Goal: Transaction & Acquisition: Purchase product/service

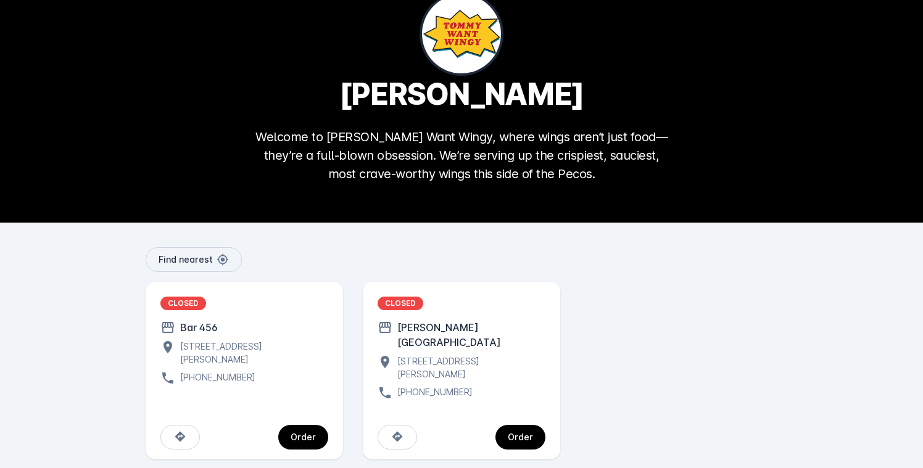
scroll to position [44, 0]
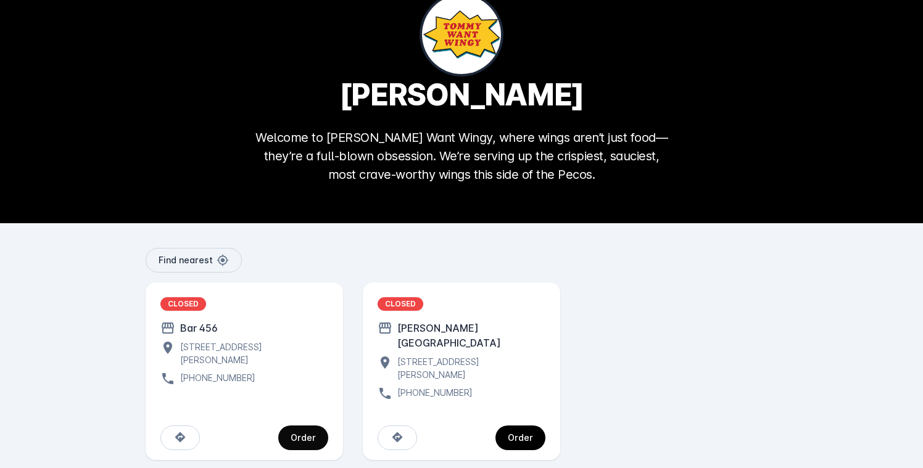
click at [318, 423] on span "continue" at bounding box center [303, 438] width 50 height 30
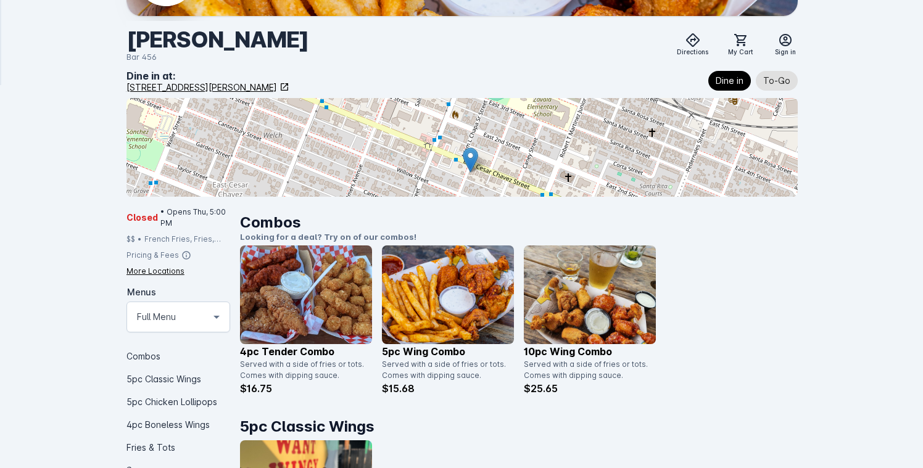
scroll to position [130, 0]
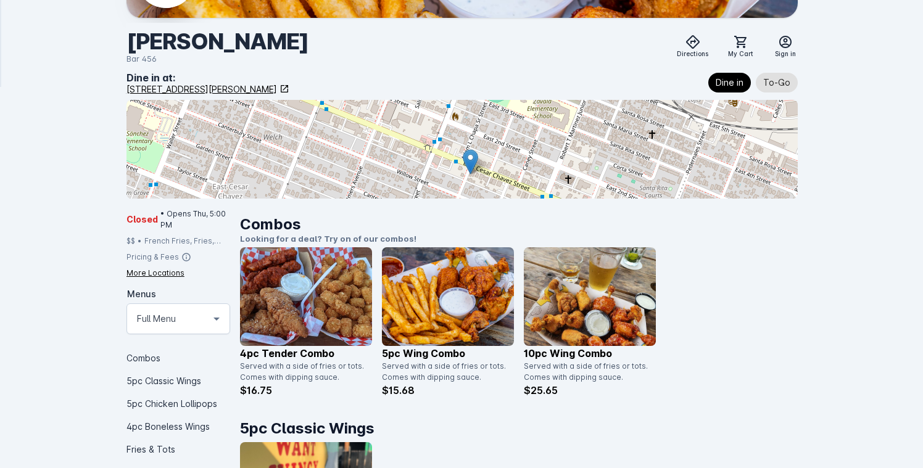
scroll to position [44, 0]
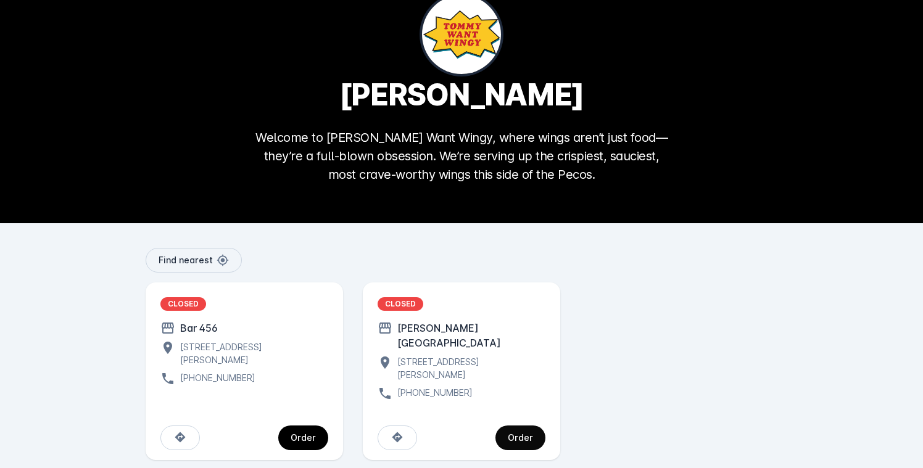
click at [511, 434] on div "Order" at bounding box center [520, 438] width 25 height 9
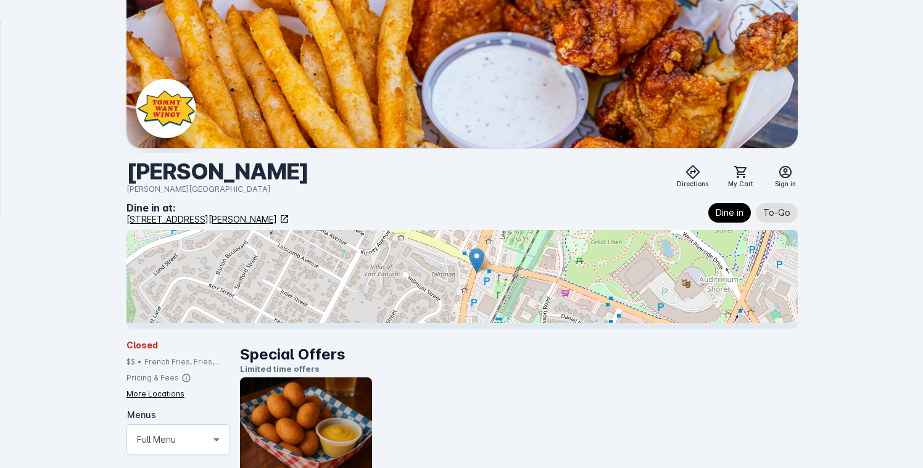
drag, startPoint x: 542, startPoint y: 266, endPoint x: 548, endPoint y: 233, distance: 33.4
click at [548, 233] on div at bounding box center [462, 279] width 672 height 99
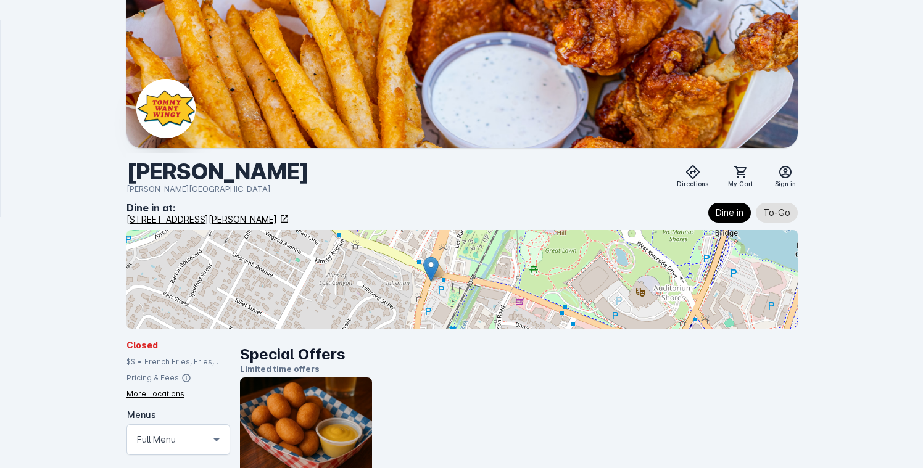
drag, startPoint x: 535, startPoint y: 287, endPoint x: 489, endPoint y: 297, distance: 46.7
click at [489, 297] on div at bounding box center [462, 279] width 672 height 99
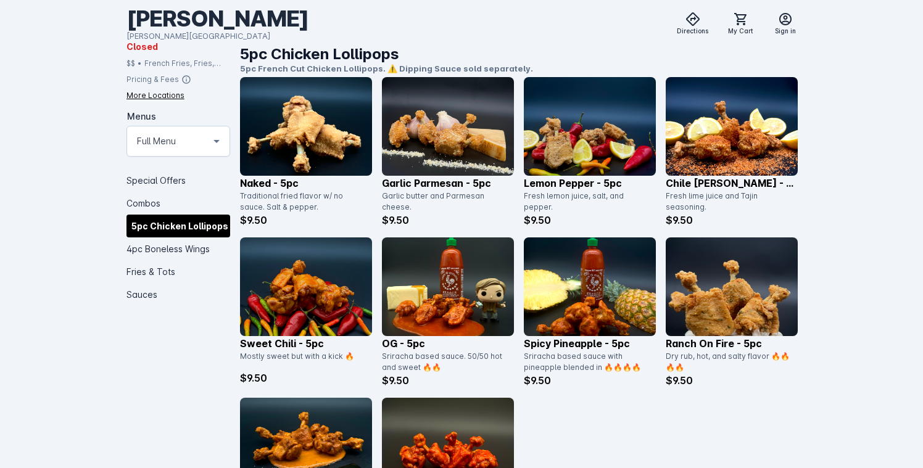
scroll to position [710, 0]
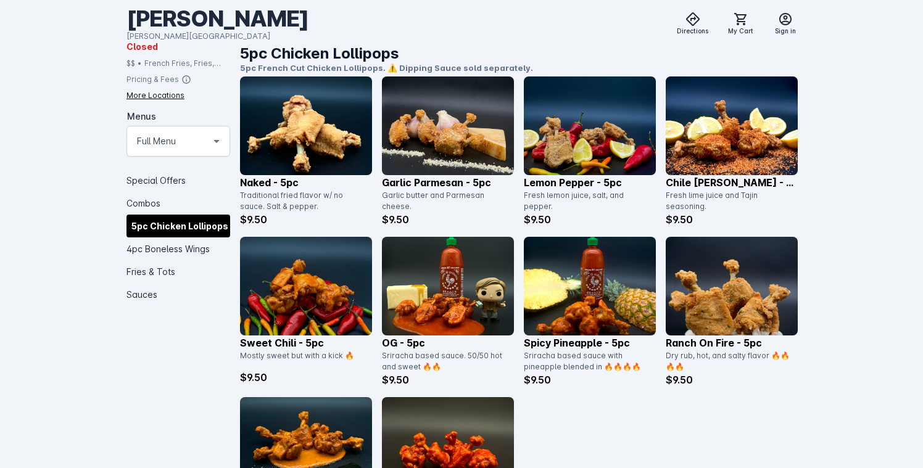
click at [329, 128] on img at bounding box center [306, 125] width 132 height 99
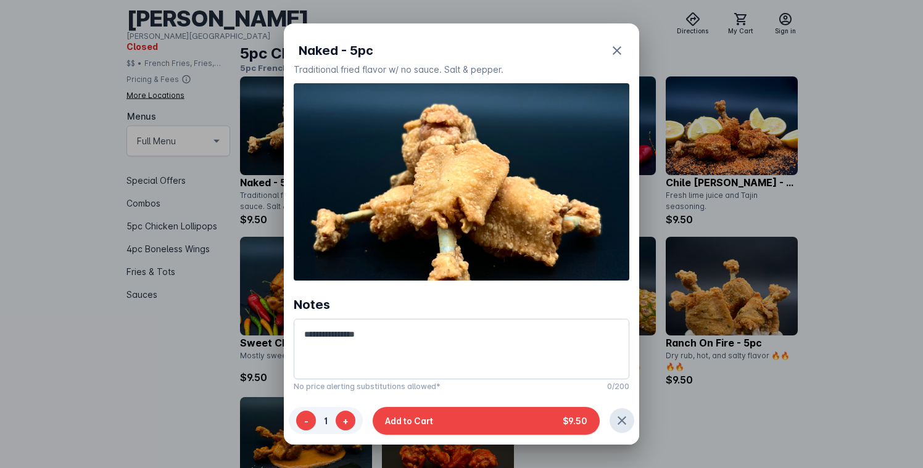
scroll to position [0, 0]
click at [613, 51] on icon "button" at bounding box center [617, 50] width 9 height 9
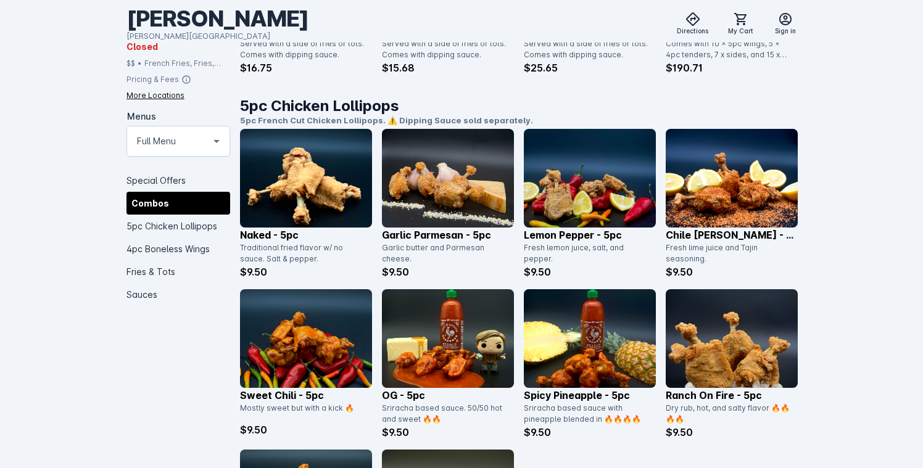
scroll to position [655, 0]
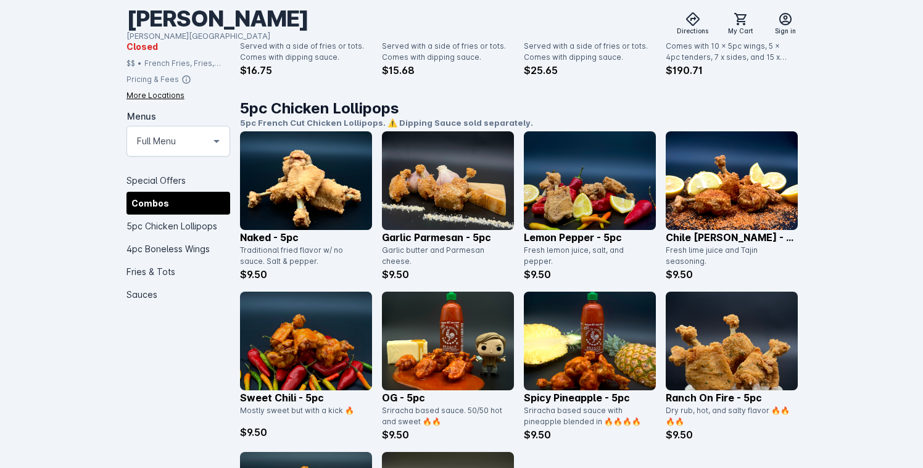
click at [763, 355] on img at bounding box center [732, 341] width 132 height 99
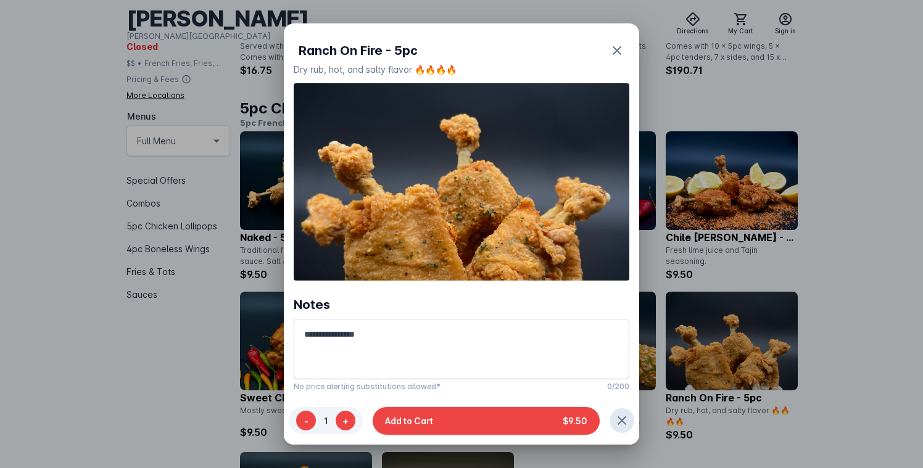
scroll to position [0, 0]
click at [613, 51] on icon "button" at bounding box center [617, 50] width 9 height 9
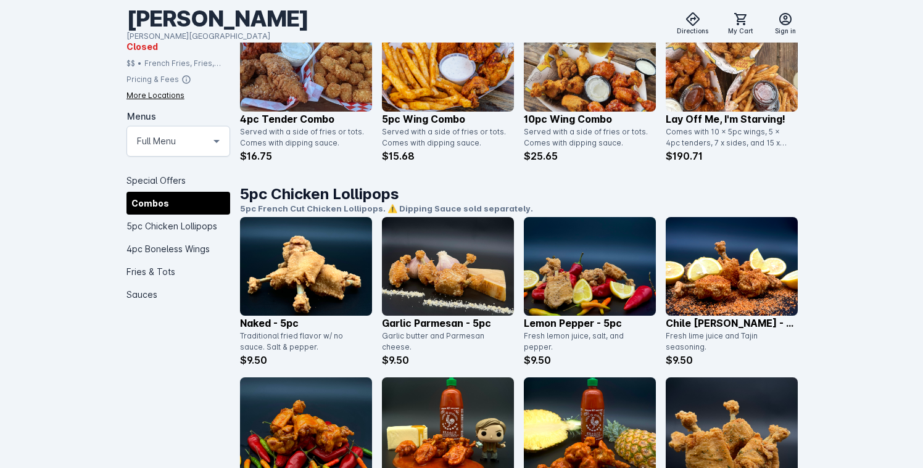
scroll to position [569, 0]
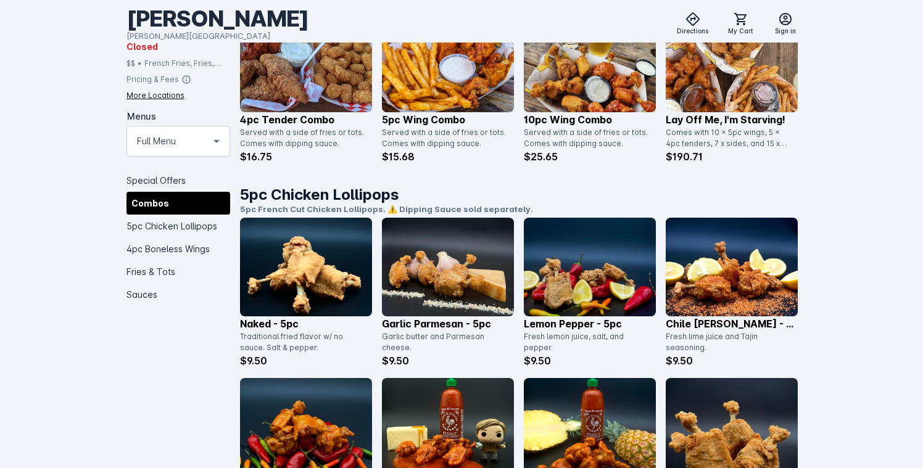
click at [284, 268] on img at bounding box center [306, 267] width 132 height 99
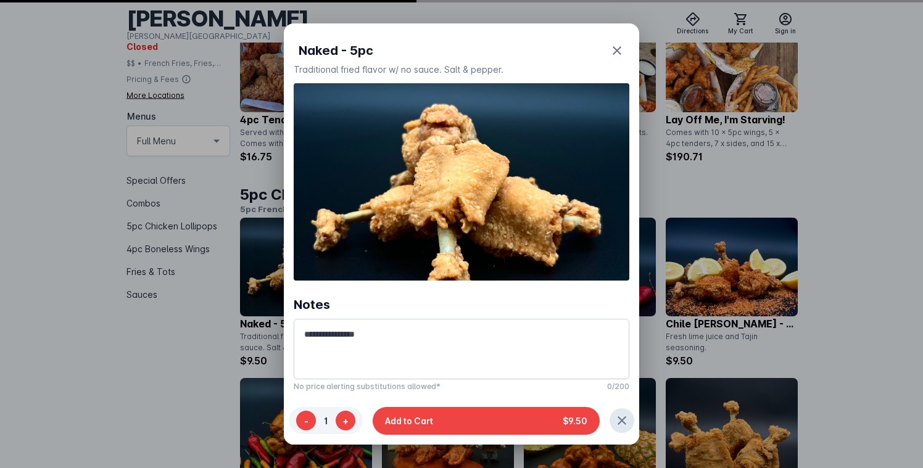
scroll to position [0, 0]
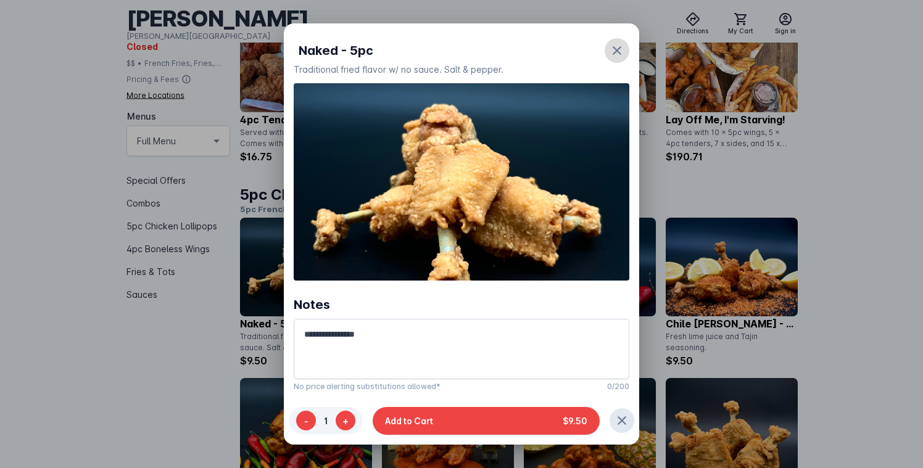
click at [610, 40] on span "button" at bounding box center [617, 51] width 30 height 30
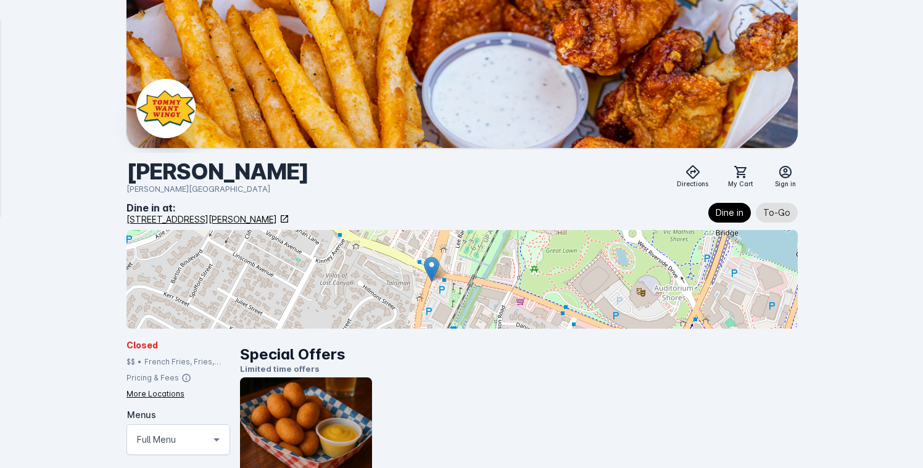
scroll to position [569, 0]
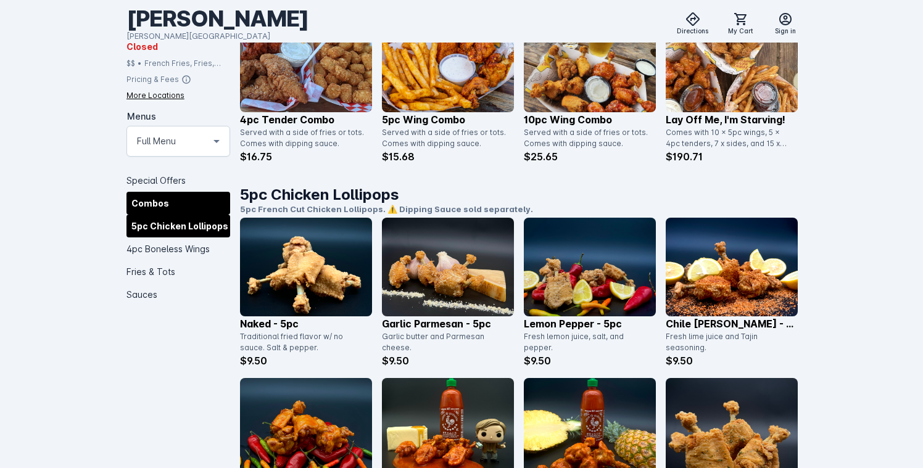
click at [180, 220] on div "5pc Chicken Lollipops" at bounding box center [178, 225] width 104 height 23
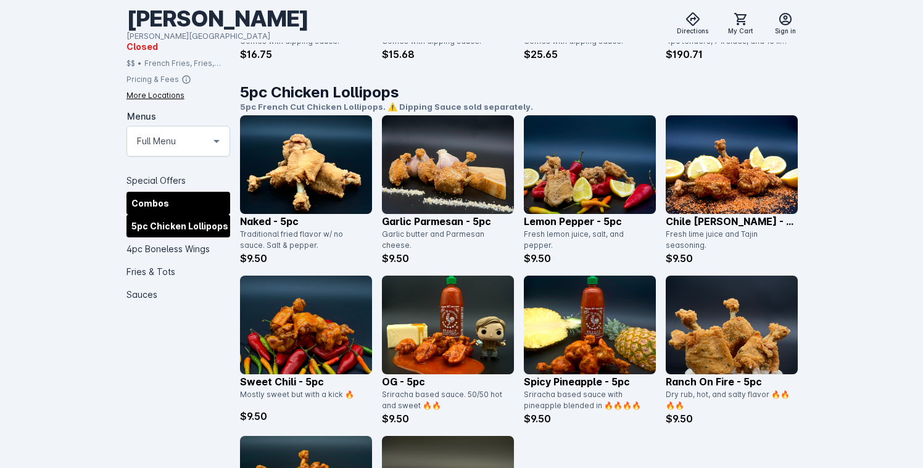
scroll to position [708, 0]
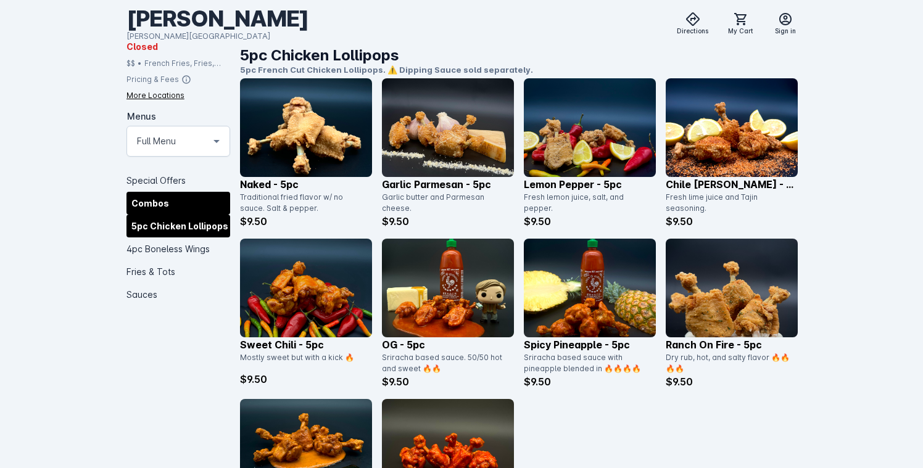
click at [180, 236] on div "5pc Chicken Lollipops" at bounding box center [178, 225] width 104 height 23
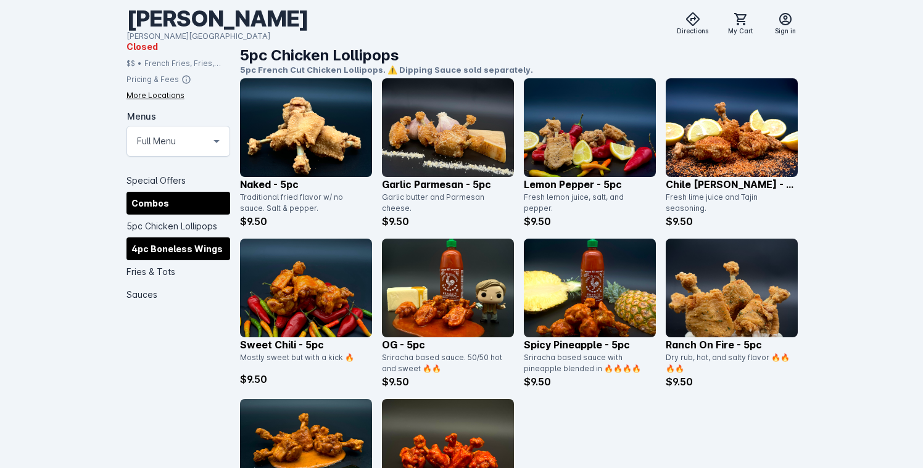
click at [180, 246] on div "4pc Boneless Wings" at bounding box center [178, 248] width 104 height 23
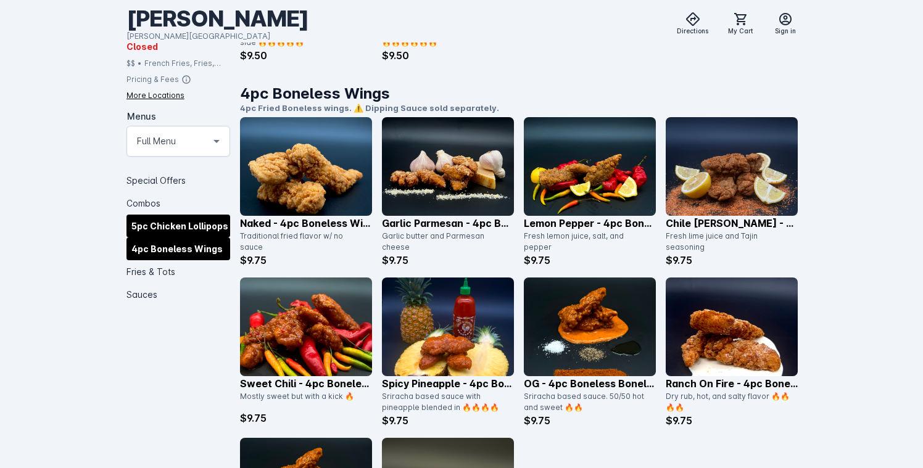
scroll to position [1233, 0]
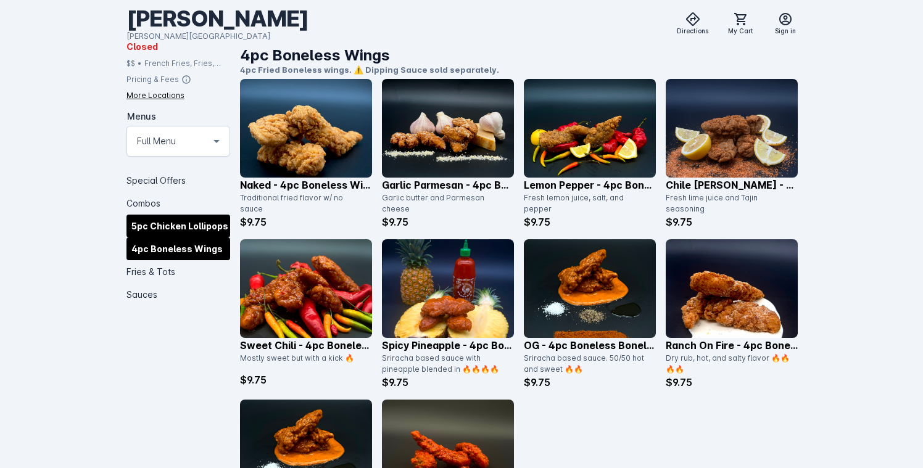
click at [180, 245] on div "4pc Boneless Wings" at bounding box center [178, 248] width 104 height 23
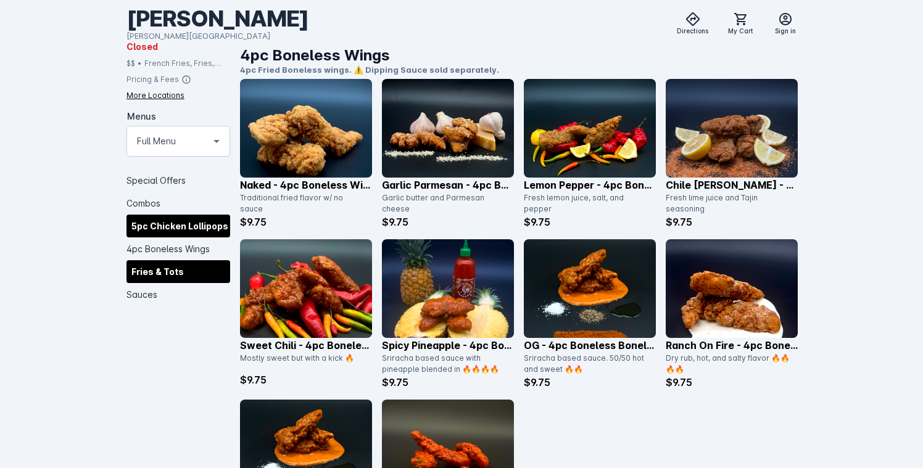
click at [175, 271] on div "Fries & Tots" at bounding box center [178, 271] width 104 height 23
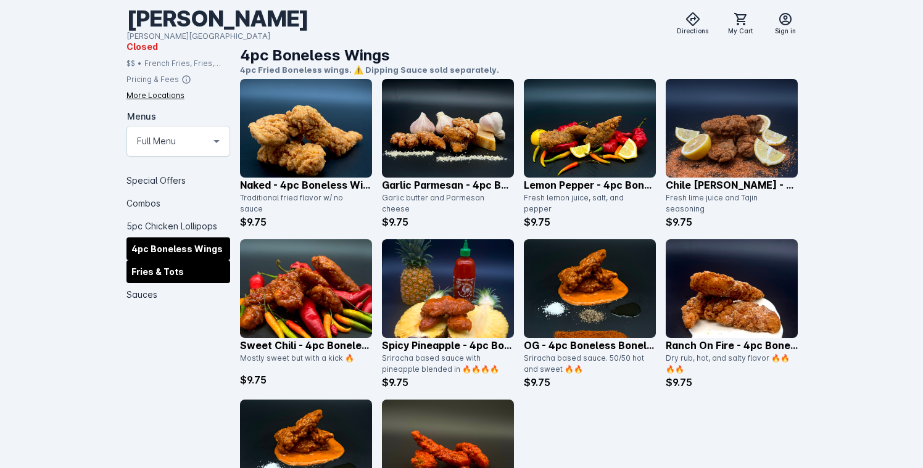
scroll to position [1758, 0]
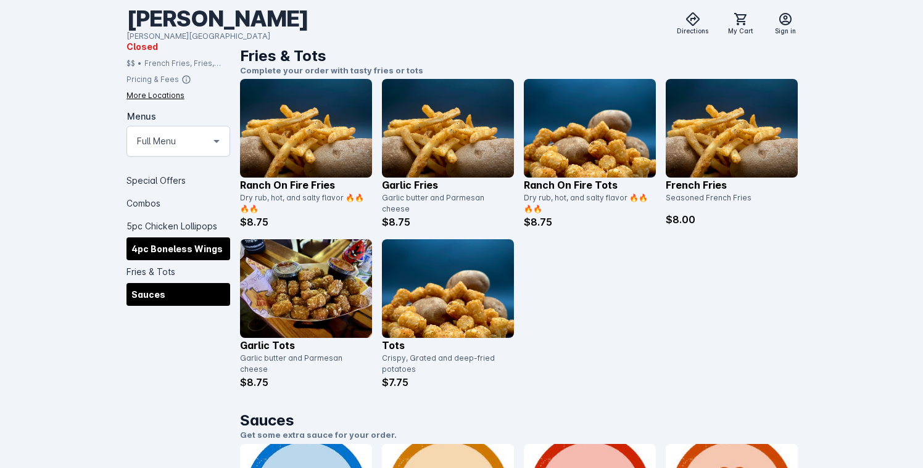
click at [162, 292] on div "Sauces" at bounding box center [178, 294] width 104 height 23
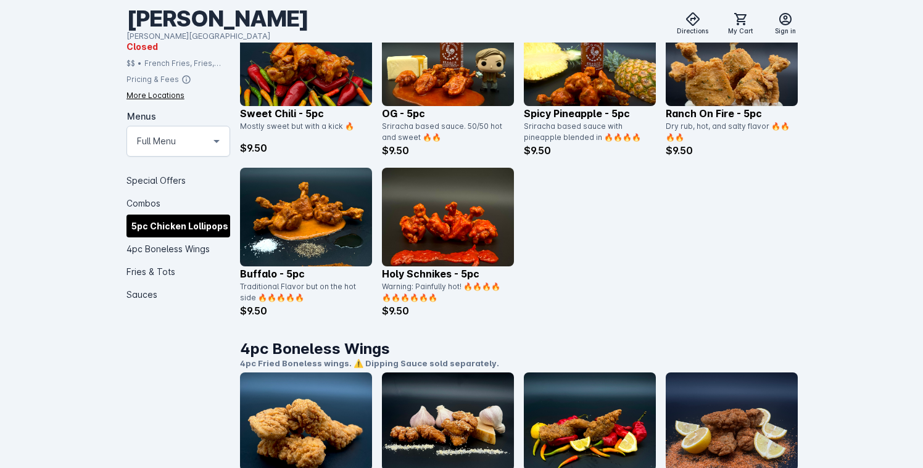
scroll to position [890, 0]
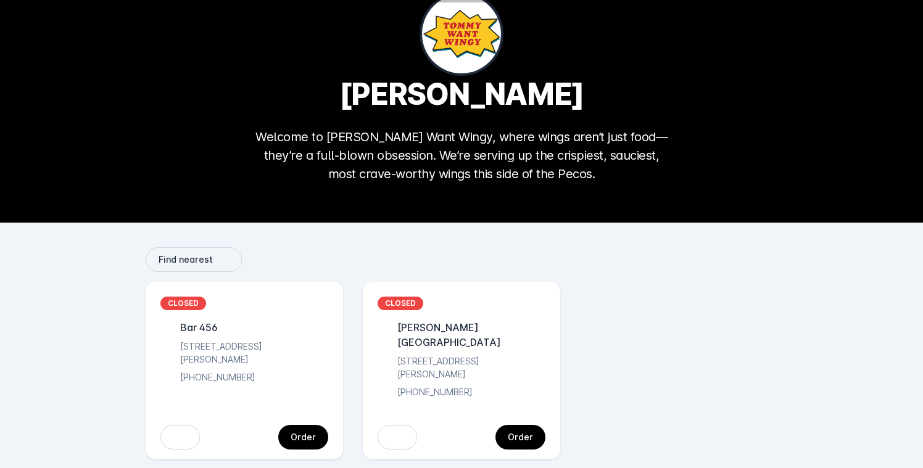
scroll to position [44, 0]
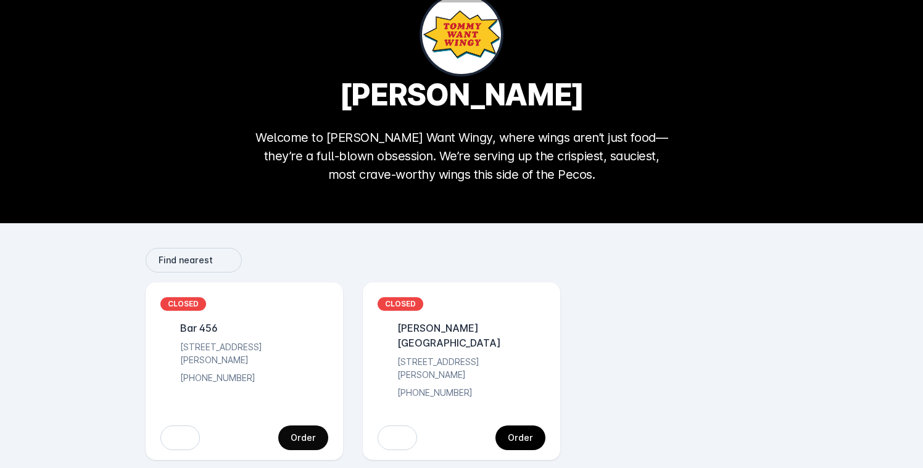
click at [310, 423] on span "continue" at bounding box center [303, 438] width 50 height 30
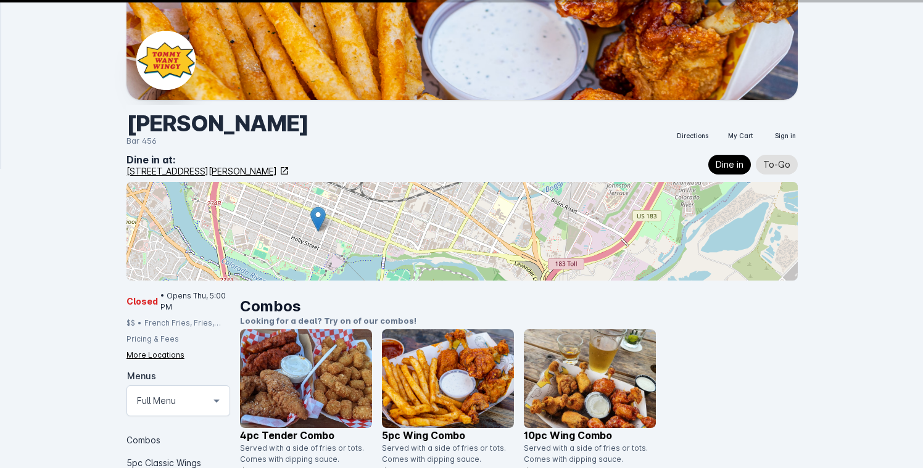
scroll to position [64, 0]
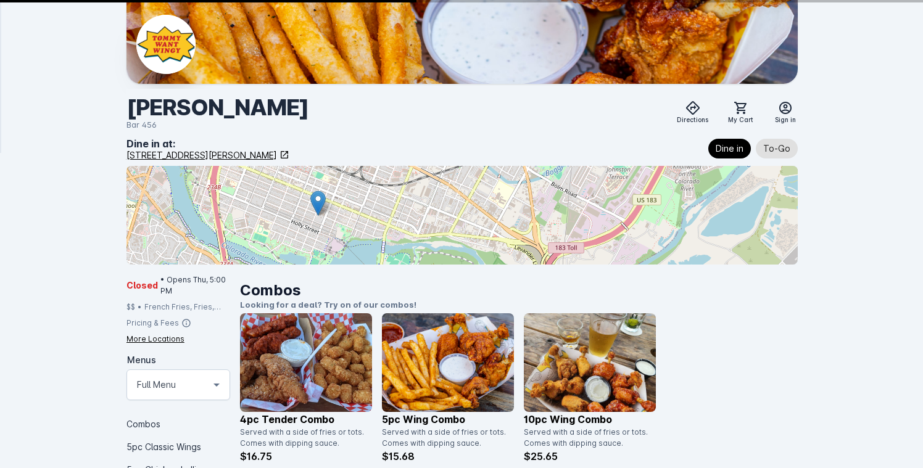
click at [210, 378] on icon at bounding box center [216, 385] width 15 height 15
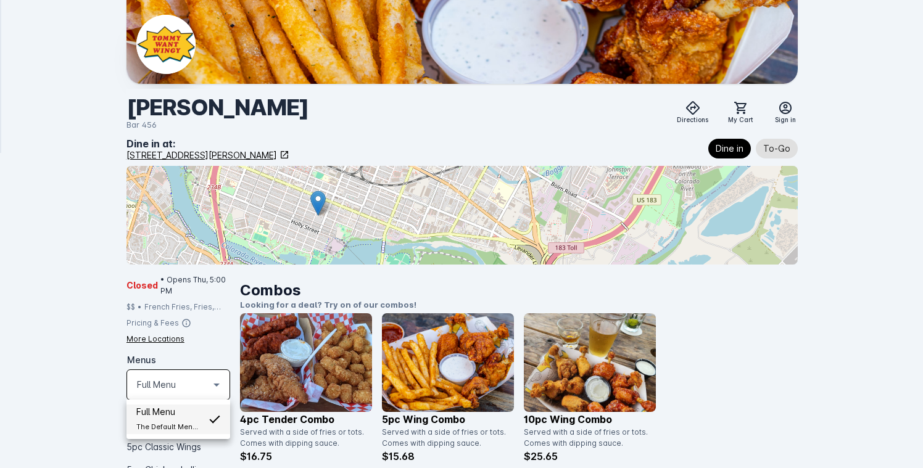
click at [102, 319] on div at bounding box center [461, 234] width 923 height 468
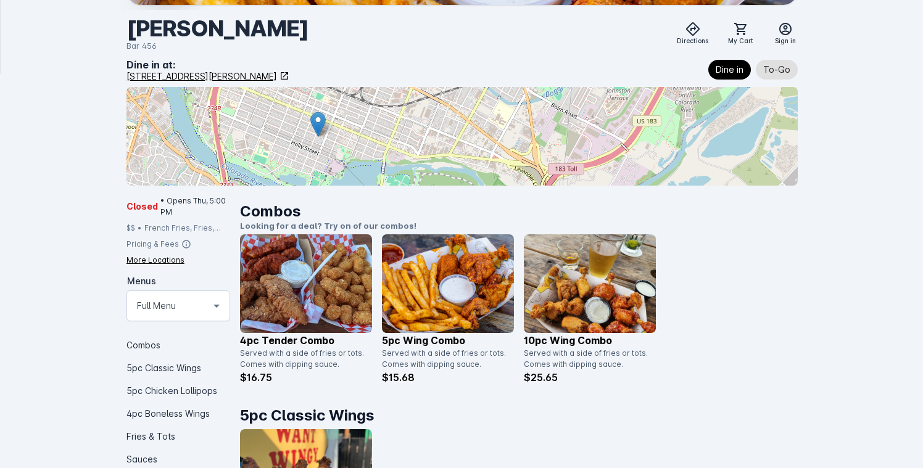
scroll to position [172, 0]
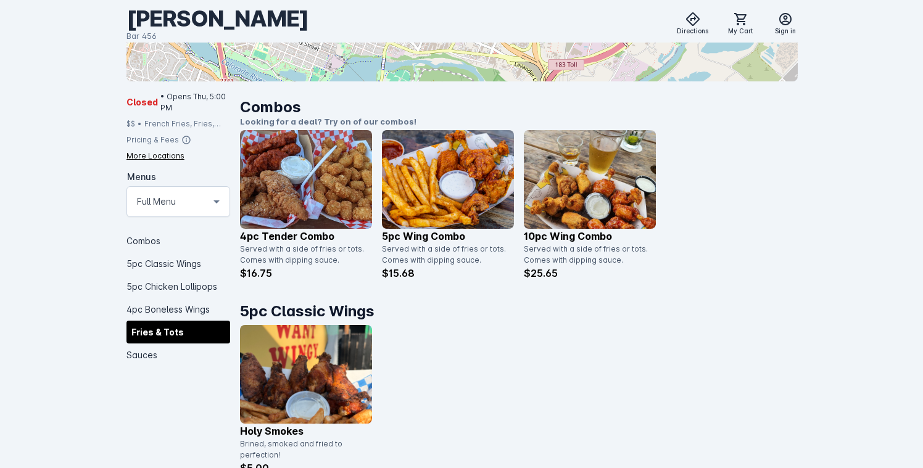
click at [178, 336] on div "Fries & Tots" at bounding box center [178, 332] width 104 height 23
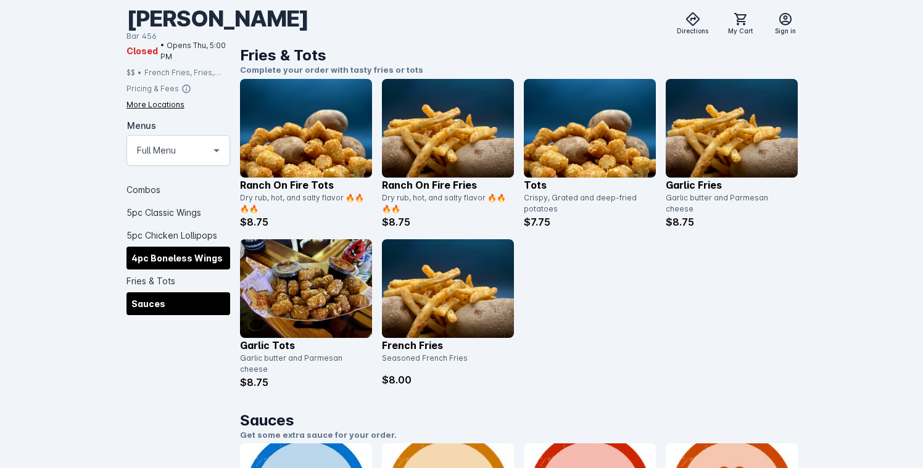
click at [177, 298] on div "Sauces" at bounding box center [178, 303] width 104 height 23
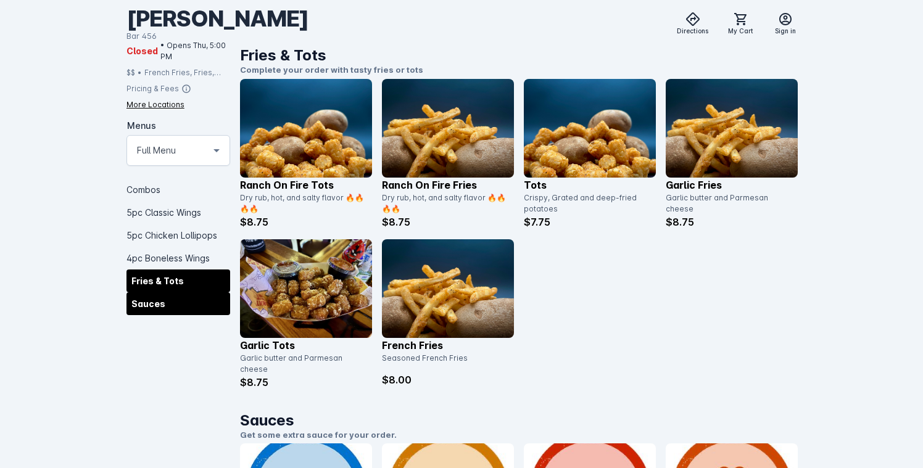
scroll to position [2083, 0]
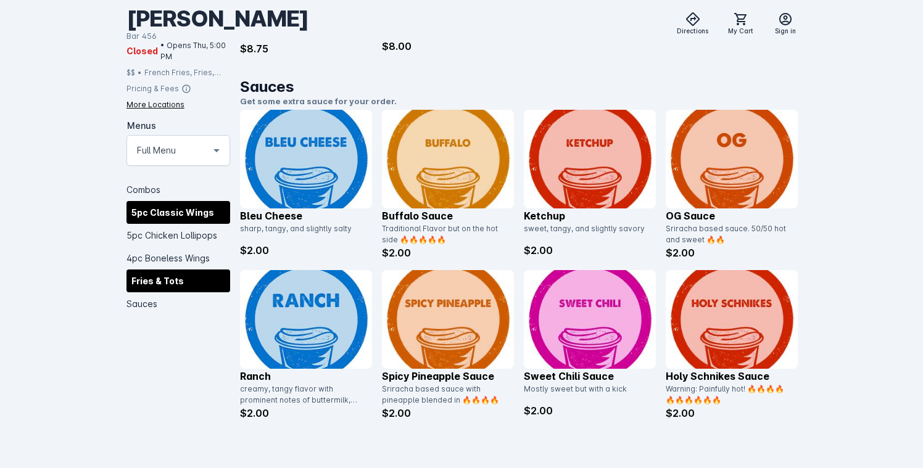
click at [189, 202] on div "5pc Classic Wings" at bounding box center [178, 211] width 104 height 23
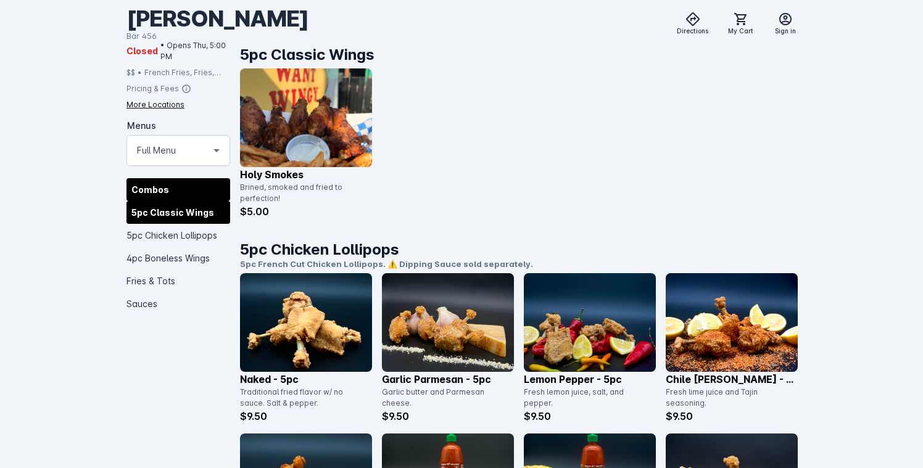
click at [190, 189] on div "Combos" at bounding box center [178, 189] width 104 height 23
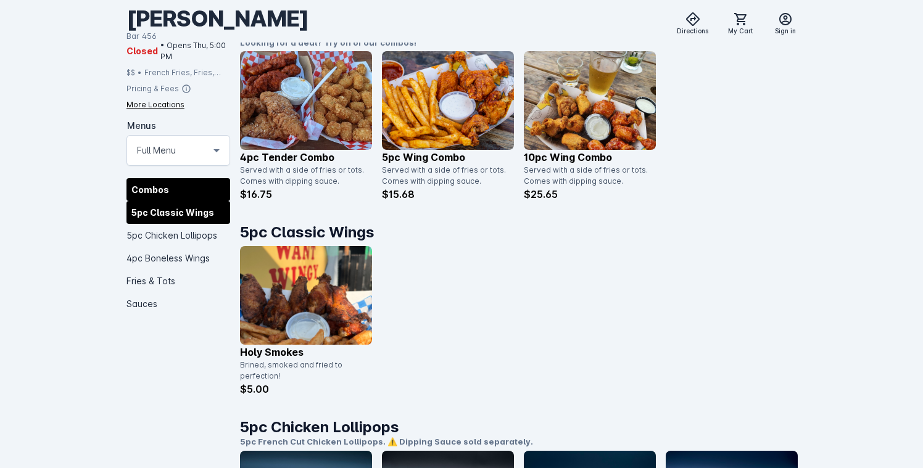
scroll to position [300, 0]
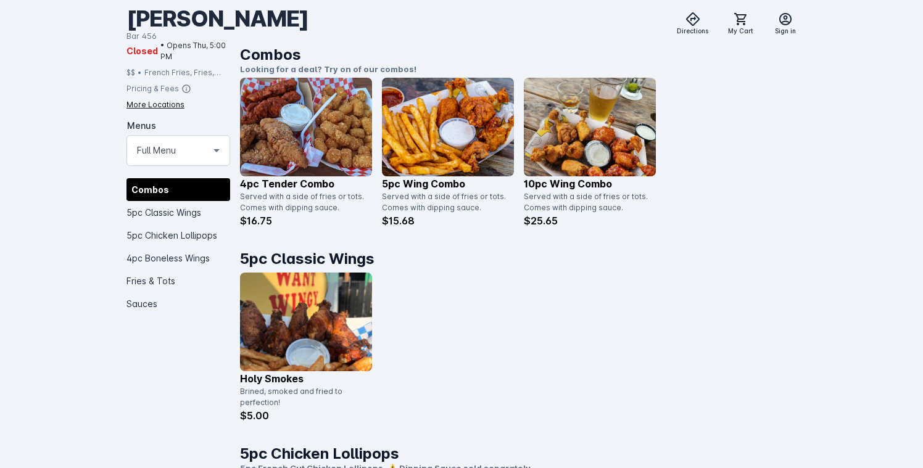
click at [191, 168] on div at bounding box center [178, 171] width 104 height 12
click at [192, 158] on div "Menus Full Menu" at bounding box center [178, 150] width 83 height 30
click at [181, 186] on small "The Default Menu Collection" at bounding box center [167, 192] width 63 height 15
click at [173, 143] on mat-select-trigger "Full Menu" at bounding box center [156, 150] width 39 height 15
click at [168, 173] on div "Full Menu" at bounding box center [167, 177] width 63 height 15
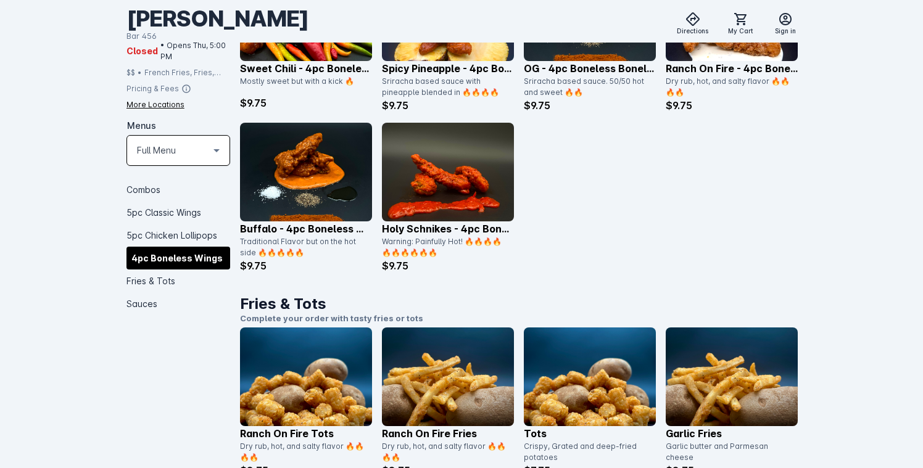
scroll to position [1494, 0]
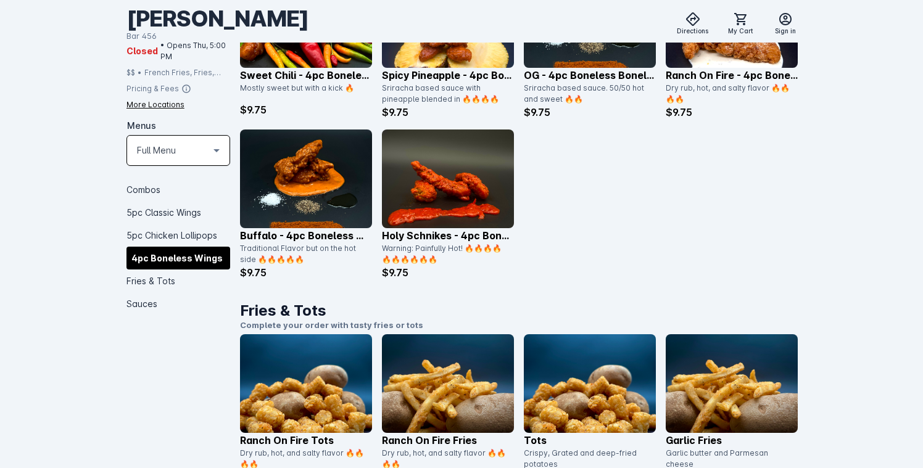
click at [430, 171] on img at bounding box center [448, 179] width 132 height 99
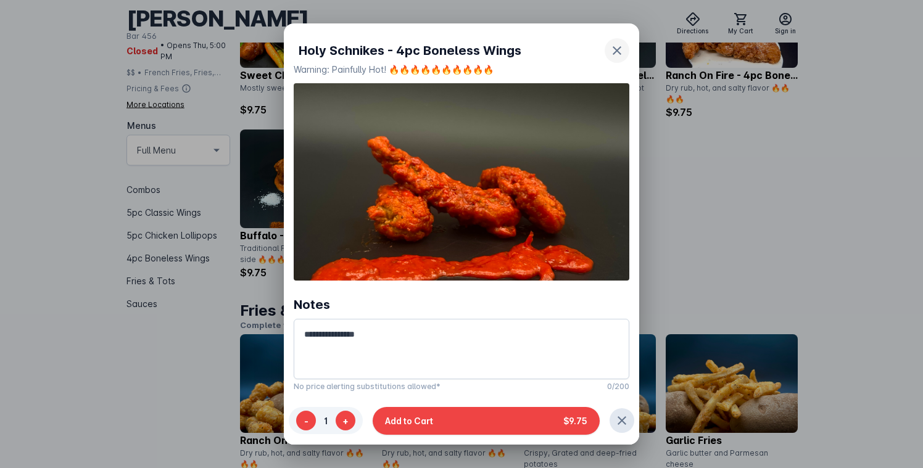
click at [610, 43] on icon "button" at bounding box center [617, 50] width 15 height 15
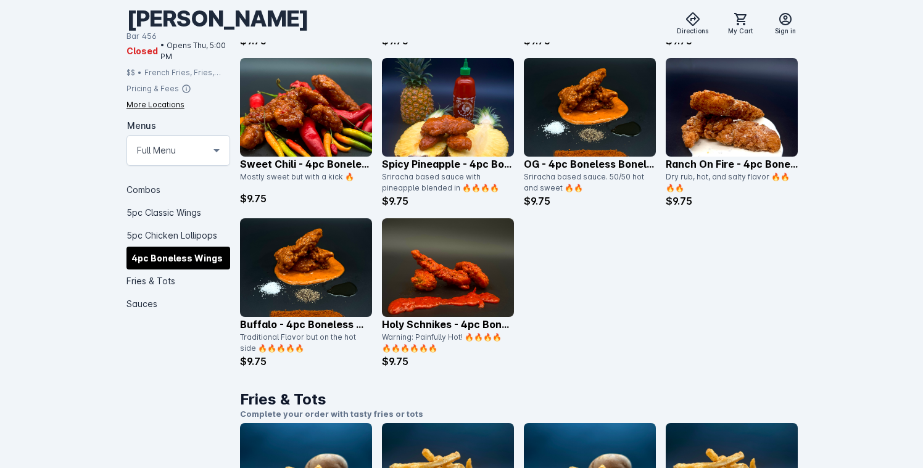
scroll to position [1399, 0]
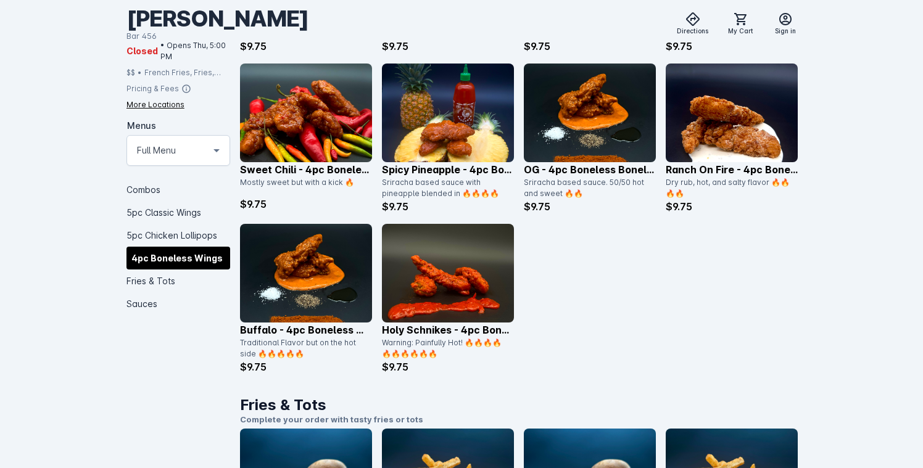
click at [684, 118] on img at bounding box center [732, 113] width 132 height 99
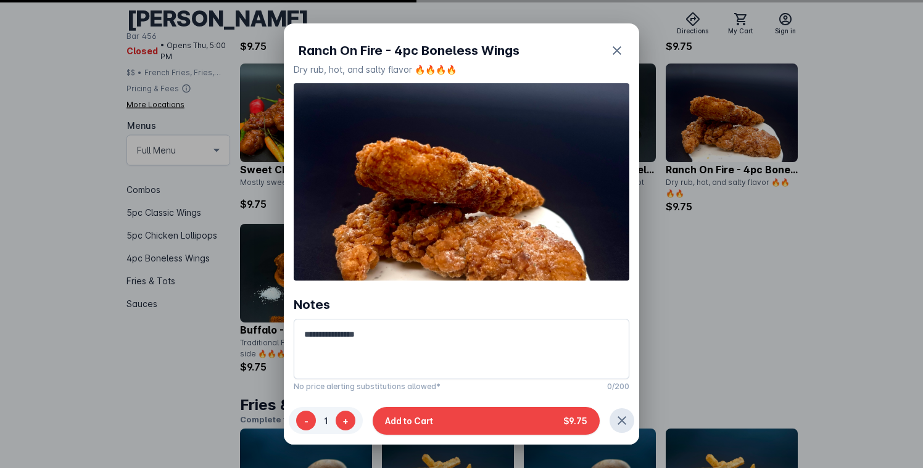
scroll to position [0, 0]
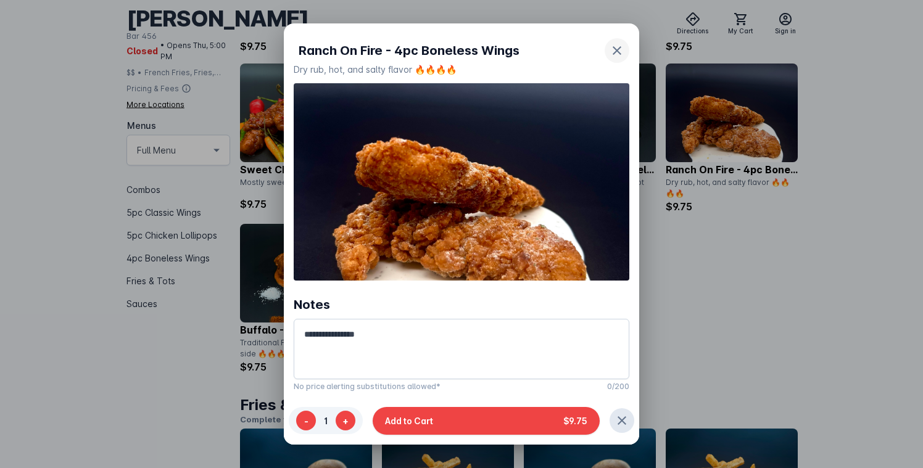
click at [613, 54] on icon "button" at bounding box center [617, 50] width 15 height 15
